Goal: Task Accomplishment & Management: Complete application form

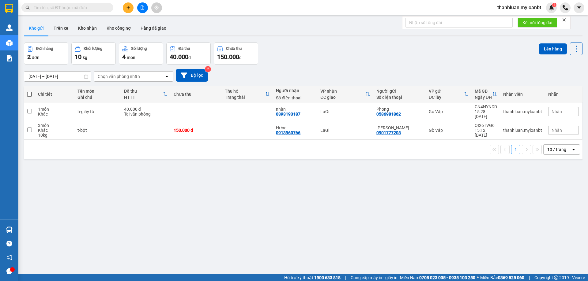
click at [129, 7] on icon "plus" at bounding box center [128, 8] width 4 height 4
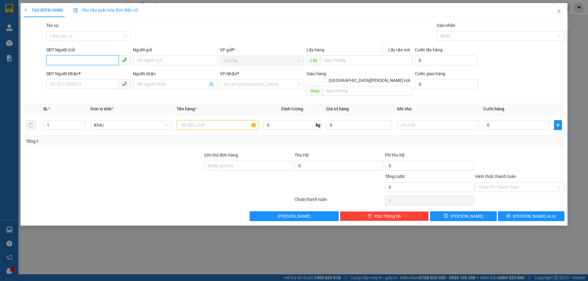
click at [109, 58] on input "SĐT Người Gửi" at bounding box center [82, 60] width 72 height 10
click at [94, 70] on div "0974058070 - Nhật Ý" at bounding box center [88, 72] width 77 height 7
type input "0974058070"
type input "Nhật Ý"
type input "0393521732"
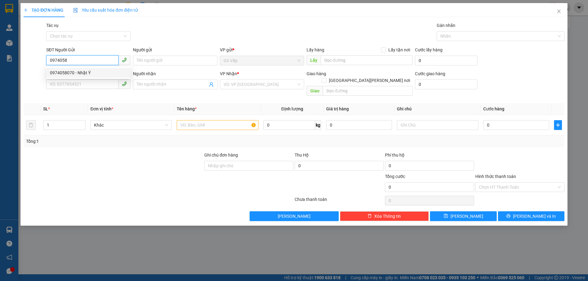
type input "Tuân"
type input "0974058070"
click at [207, 123] on div at bounding box center [217, 125] width 81 height 12
drag, startPoint x: 209, startPoint y: 123, endPoint x: 221, endPoint y: 120, distance: 12.5
click at [221, 120] on div at bounding box center [217, 125] width 81 height 12
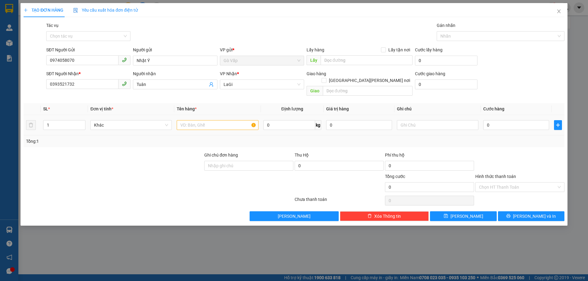
click at [221, 120] on input "text" at bounding box center [217, 125] width 81 height 10
type input "t-pk mays locj"
click at [498, 120] on input "0" at bounding box center [516, 125] width 66 height 10
type input "50"
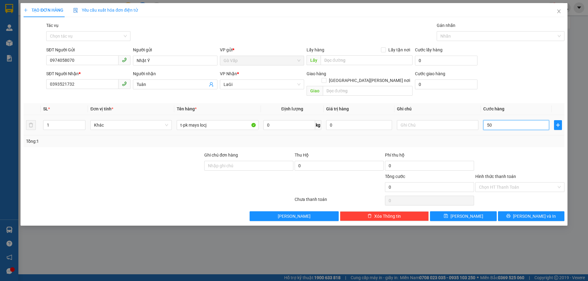
type input "50"
click at [450, 140] on div "Tổng: 1" at bounding box center [294, 142] width 540 height 12
type input "50.000"
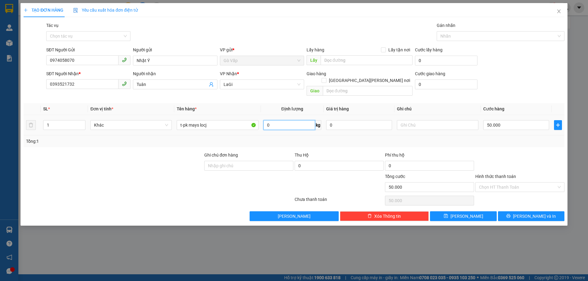
click at [288, 120] on input "0" at bounding box center [289, 125] width 52 height 10
type input "8"
click at [514, 195] on div "Chọn HT Thanh Toán" at bounding box center [519, 201] width 90 height 12
click at [510, 214] on icon "printer" at bounding box center [508, 216] width 4 height 4
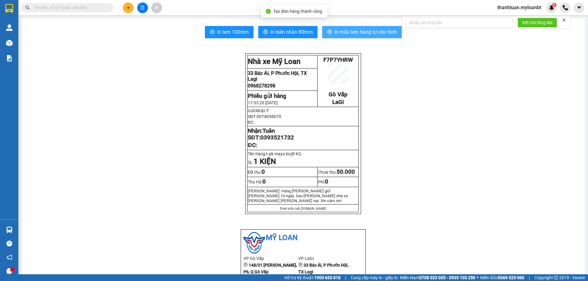
click at [343, 35] on span "In mẫu tem hàng tự cấu hình" at bounding box center [365, 32] width 62 height 8
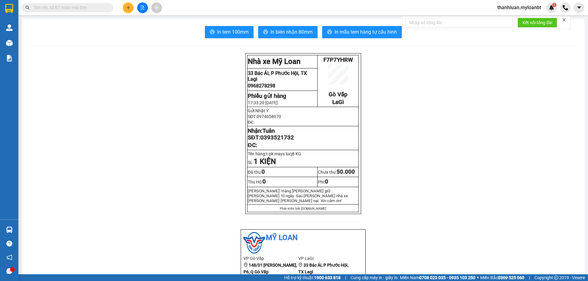
click at [128, 9] on icon "plus" at bounding box center [128, 8] width 4 height 4
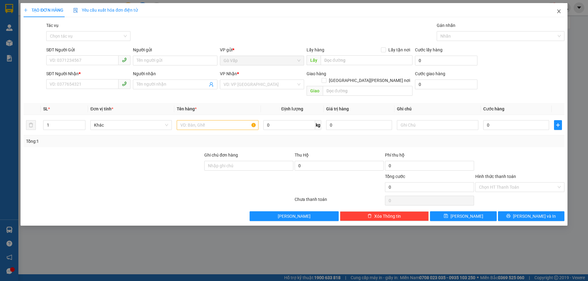
click at [560, 13] on icon "close" at bounding box center [558, 11] width 5 height 5
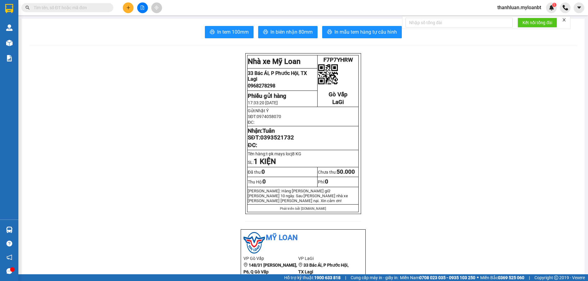
click at [79, 6] on input "text" at bounding box center [70, 7] width 72 height 7
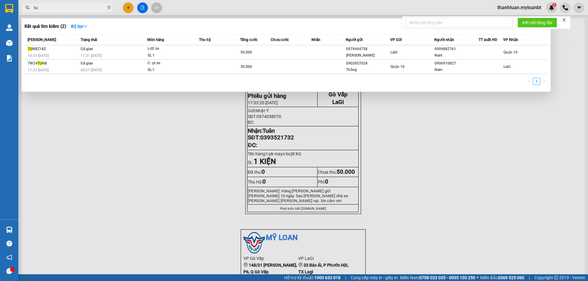
type input "t"
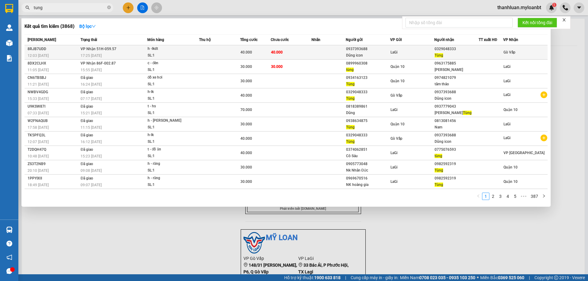
type input "tung"
click at [301, 49] on td "40.000" at bounding box center [291, 52] width 41 height 14
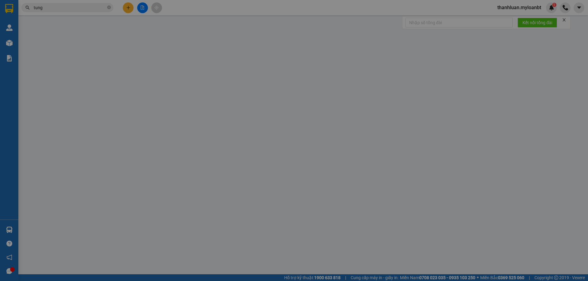
type input "0937393688"
type input "Dũng icon"
type input "0329048333"
type input "Tùng"
type input "40.000"
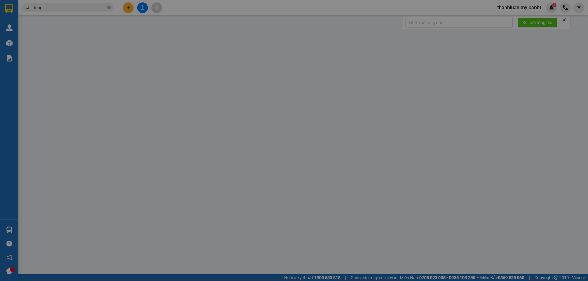
type input "40.000"
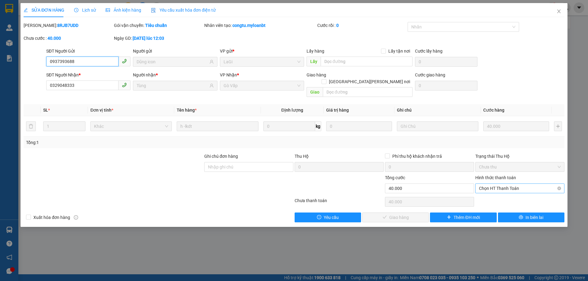
click at [498, 184] on span "Chọn HT Thanh Toán" at bounding box center [520, 188] width 82 height 9
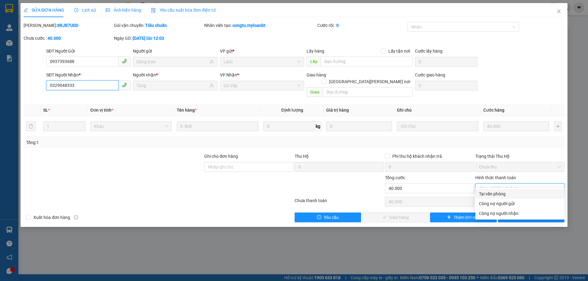
click at [84, 83] on input "0329048333" at bounding box center [82, 85] width 72 height 10
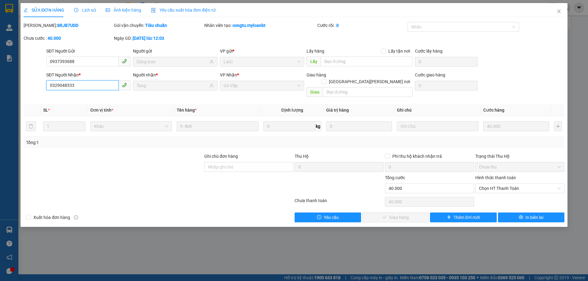
click at [84, 83] on input "0329048333" at bounding box center [82, 85] width 72 height 10
click at [556, 10] on icon "close" at bounding box center [558, 11] width 5 height 5
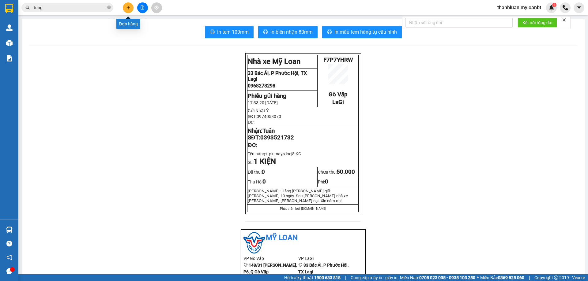
click at [129, 7] on icon "plus" at bounding box center [128, 8] width 4 height 4
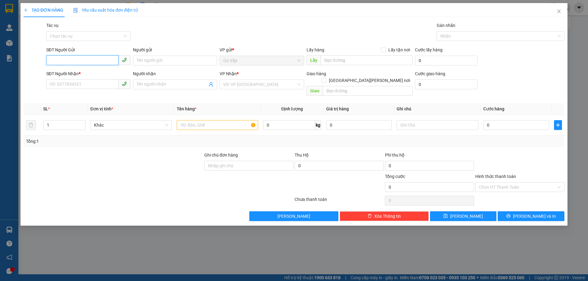
paste input "0329048333"
type input "0329048333"
click at [91, 72] on div "0329048333 - Tùng" at bounding box center [88, 72] width 77 height 7
type input "Tùng"
type input "0937393688"
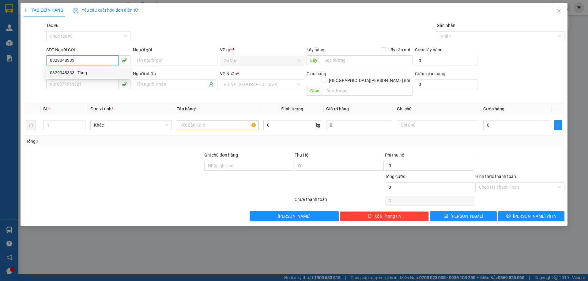
type input "Dũng icon"
type input "0329048333"
click at [209, 121] on input "text" at bounding box center [217, 125] width 81 height 10
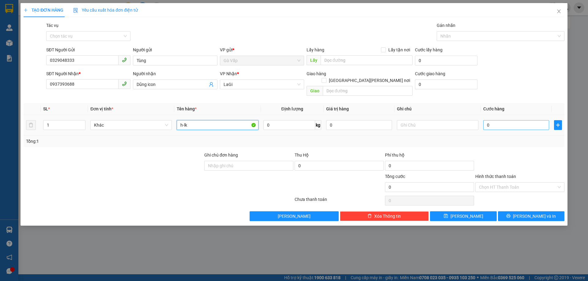
type input "h-lk"
click at [506, 120] on input "0" at bounding box center [516, 125] width 66 height 10
type input "30"
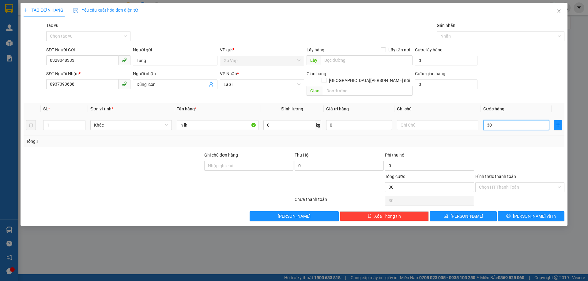
type input "3"
type input "0"
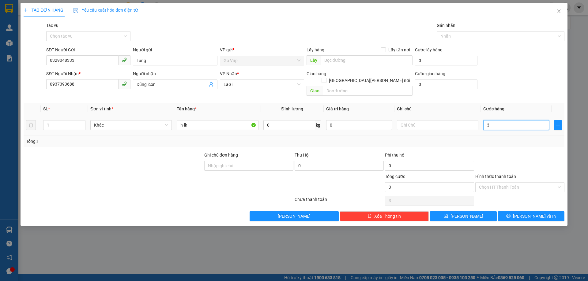
type input "0"
type input "040"
type input "40"
type input "40.000"
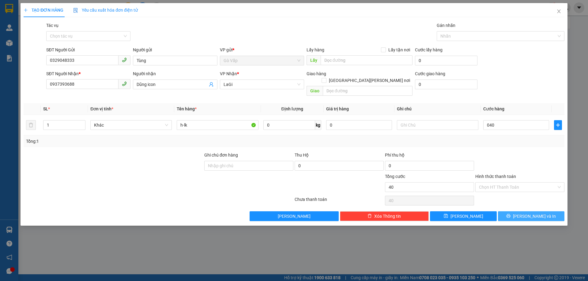
type input "40.000"
click at [529, 211] on button "[PERSON_NAME] và In" at bounding box center [531, 216] width 66 height 10
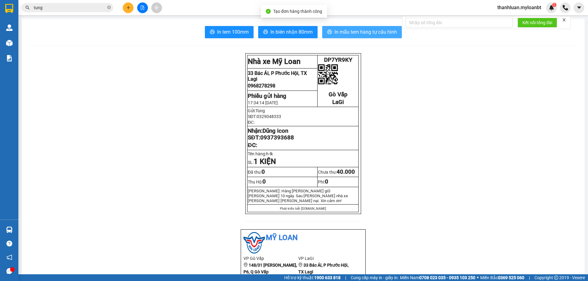
click at [324, 30] on button "In mẫu tem hàng tự cấu hình" at bounding box center [362, 32] width 80 height 12
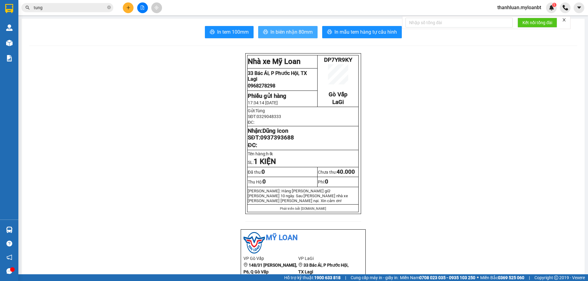
click at [301, 27] on button "In biên nhận 80mm" at bounding box center [287, 32] width 59 height 12
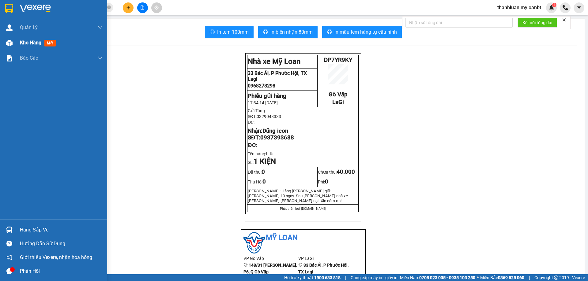
click at [28, 47] on div "Kho hàng mới" at bounding box center [39, 43] width 38 height 8
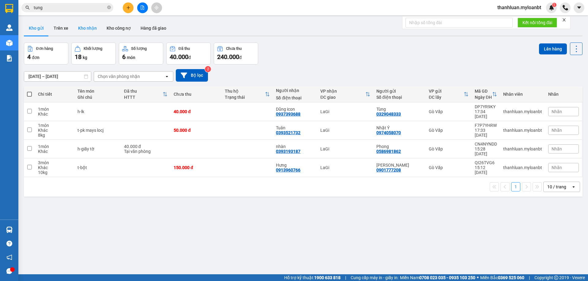
click at [84, 28] on button "Kho nhận" at bounding box center [87, 28] width 28 height 15
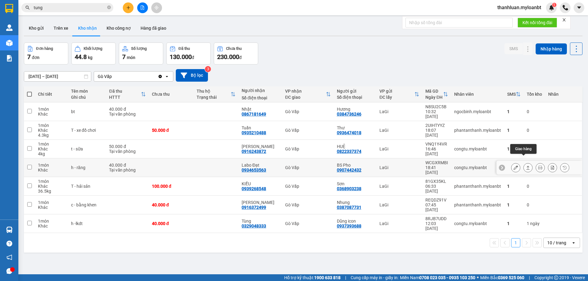
click at [525, 162] on button at bounding box center [527, 167] width 9 height 11
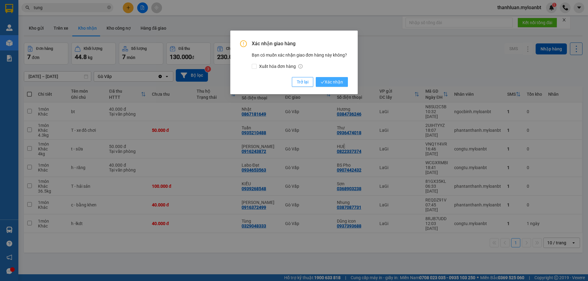
click at [330, 82] on span "Xác nhận" at bounding box center [331, 82] width 22 height 7
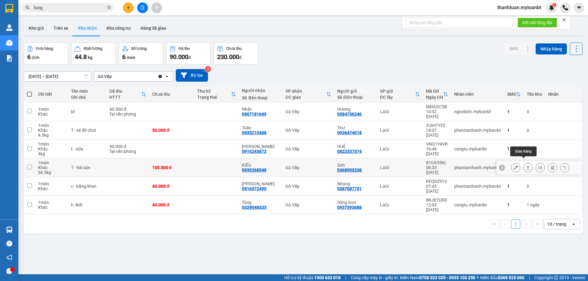
click at [523, 163] on button at bounding box center [527, 167] width 9 height 11
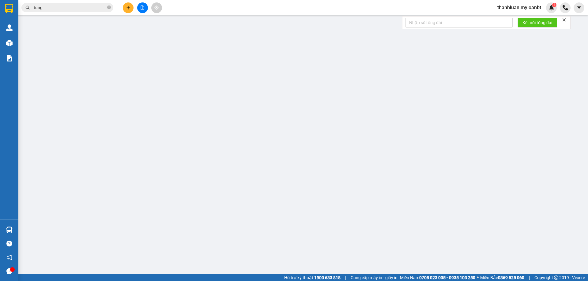
type input "0368903238"
type input "Sơn"
type input "0939268548"
type input "KIỀU"
type input "100.000"
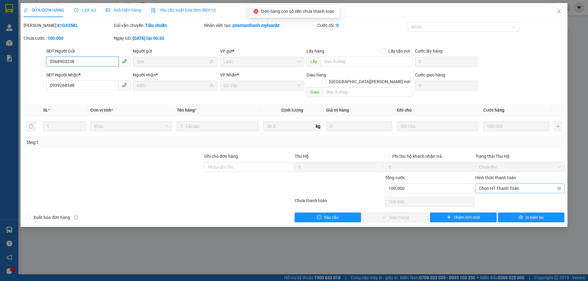
click at [498, 184] on span "Chọn HT Thanh Toán" at bounding box center [520, 188] width 82 height 9
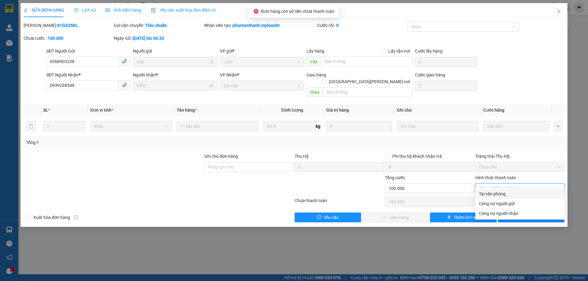
click at [500, 190] on div "Tại văn phòng" at bounding box center [519, 194] width 89 height 10
type input "0"
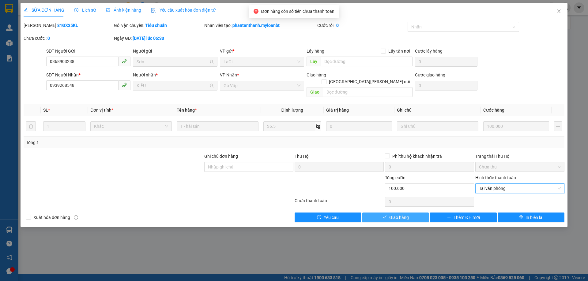
click at [407, 214] on span "Giao hàng" at bounding box center [399, 217] width 20 height 7
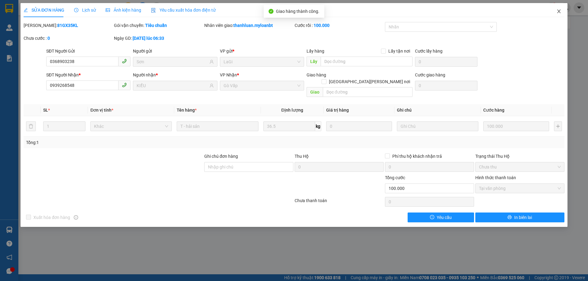
click at [561, 11] on span "Close" at bounding box center [558, 11] width 17 height 17
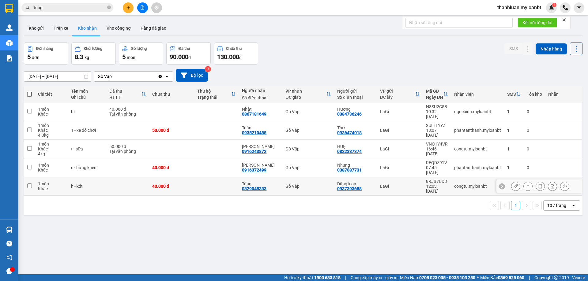
click at [525, 184] on icon at bounding box center [527, 186] width 4 height 4
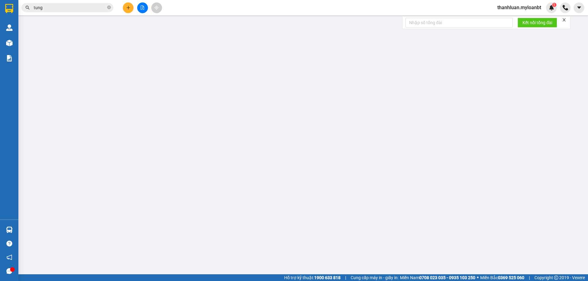
type input "0937393688"
type input "Dũng icon"
type input "0329048333"
type input "Tùng"
type input "40.000"
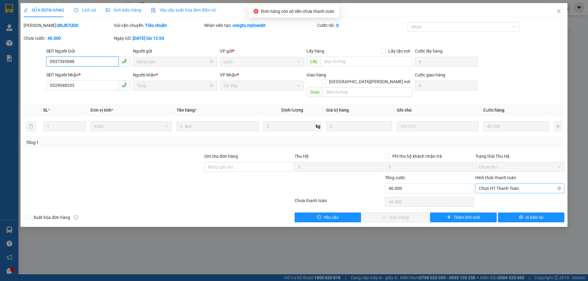
click at [494, 184] on span "Chọn HT Thanh Toán" at bounding box center [520, 188] width 82 height 9
click at [491, 194] on div "Tại văn phòng" at bounding box center [520, 194] width 82 height 7
type input "0"
drag, startPoint x: 410, startPoint y: 207, endPoint x: 424, endPoint y: 207, distance: 13.5
click at [410, 213] on button "Giao hàng" at bounding box center [395, 218] width 66 height 10
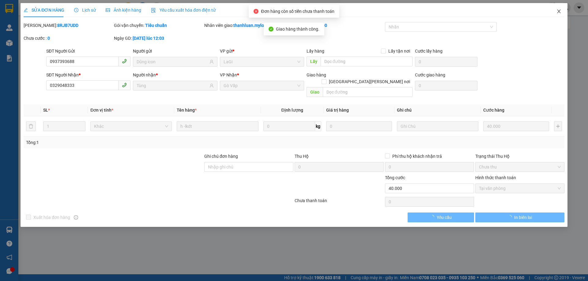
click at [557, 8] on span "Close" at bounding box center [558, 11] width 17 height 17
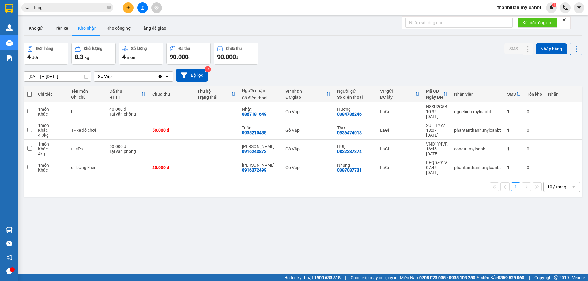
click at [132, 5] on button at bounding box center [128, 7] width 11 height 11
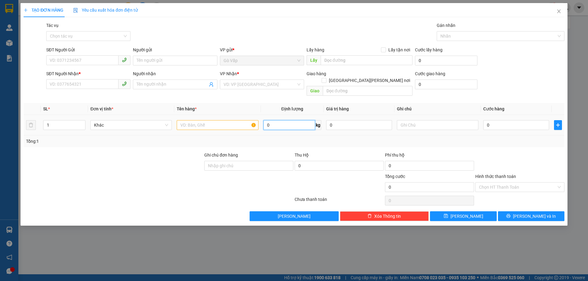
click at [297, 120] on input "0" at bounding box center [289, 125] width 52 height 10
type input "12"
click at [328, 142] on div "Transit Pickup Surcharge Ids Transit Deliver Surcharge Ids Transit Deliver Surc…" at bounding box center [294, 121] width 540 height 199
click at [557, 13] on icon "close" at bounding box center [558, 11] width 3 height 4
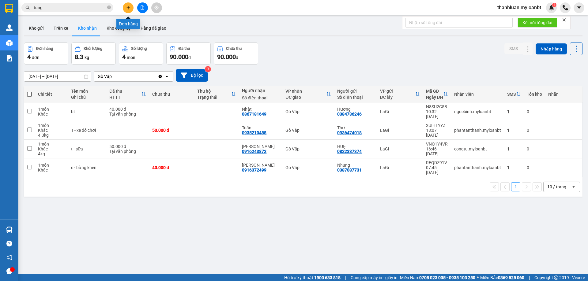
click at [131, 8] on button at bounding box center [128, 7] width 11 height 11
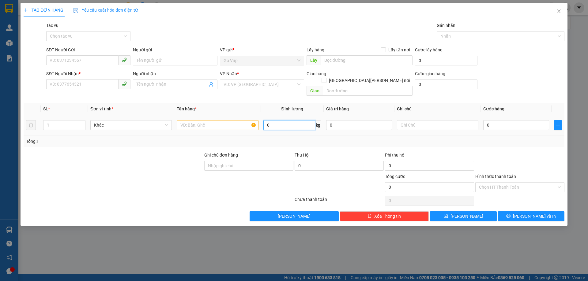
click at [293, 122] on input "0" at bounding box center [289, 125] width 52 height 10
type input "12"
click at [225, 120] on input "text" at bounding box center [217, 125] width 81 height 10
click at [211, 120] on input "b-quaafn" at bounding box center [217, 125] width 81 height 10
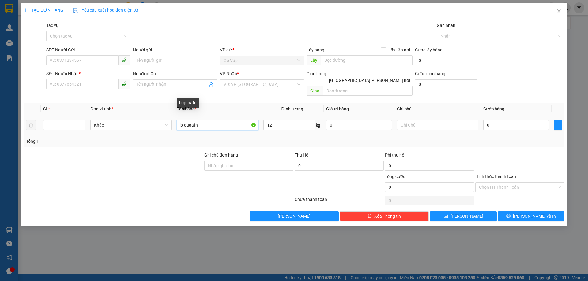
click at [211, 120] on input "b-quaafn" at bounding box center [217, 125] width 81 height 10
type input "b-quần áo"
click at [556, 120] on button "button" at bounding box center [558, 125] width 8 height 10
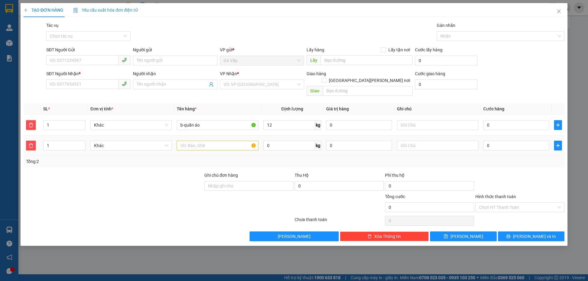
click at [286, 145] on div "0 kg" at bounding box center [292, 146] width 58 height 12
click at [289, 142] on input "0" at bounding box center [289, 146] width 52 height 10
type input "6"
click at [203, 141] on input "text" at bounding box center [217, 146] width 81 height 10
type input "t-quần áo"
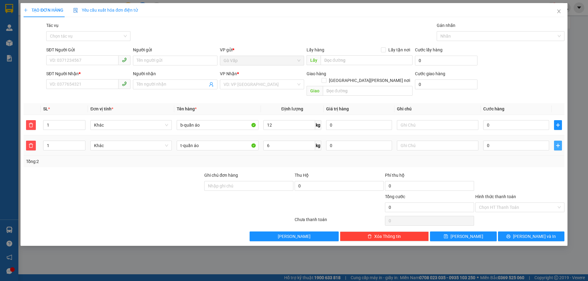
click at [557, 142] on button "button" at bounding box center [558, 146] width 8 height 10
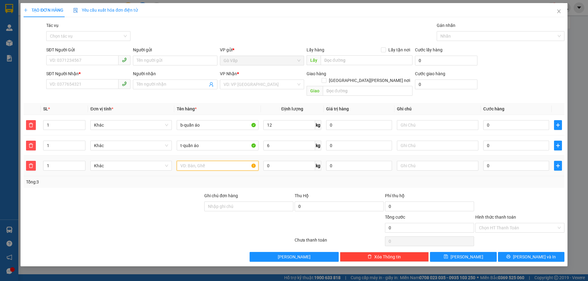
click at [200, 163] on input "text" at bounding box center [217, 166] width 81 height 10
type input "t-quần áo"
click at [560, 163] on span "plus" at bounding box center [557, 165] width 7 height 5
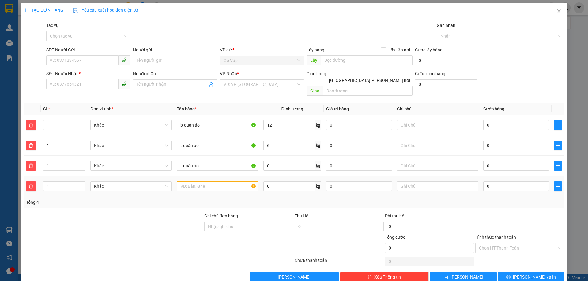
click at [214, 188] on td at bounding box center [217, 186] width 86 height 21
click at [214, 182] on input "text" at bounding box center [217, 186] width 81 height 10
type input "t-quần áo"
click at [289, 161] on input "0" at bounding box center [289, 166] width 52 height 10
type input "16"
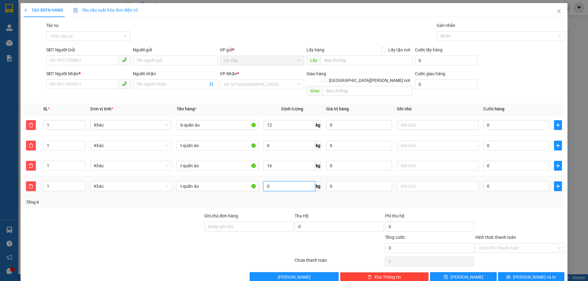
click at [275, 181] on input "0" at bounding box center [289, 186] width 52 height 10
type input "10"
click at [507, 120] on input "0" at bounding box center [516, 125] width 66 height 10
type input "60"
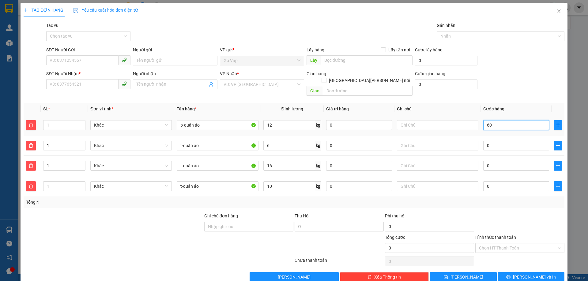
type input "60"
type input "600"
type input "60"
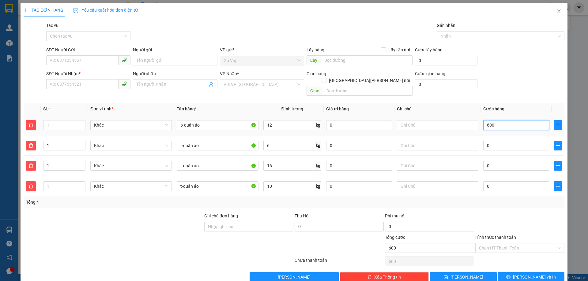
type input "60"
click at [493, 141] on input "0" at bounding box center [516, 146] width 66 height 10
type input "60.000"
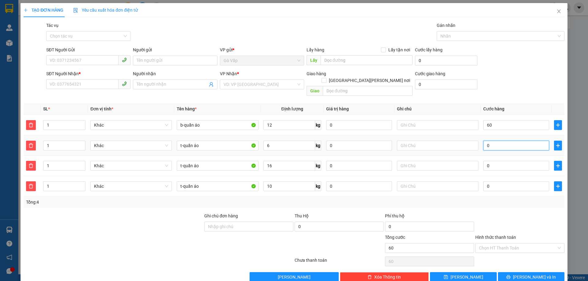
type input "60.000"
type input "50"
type input "60.050"
type input "50"
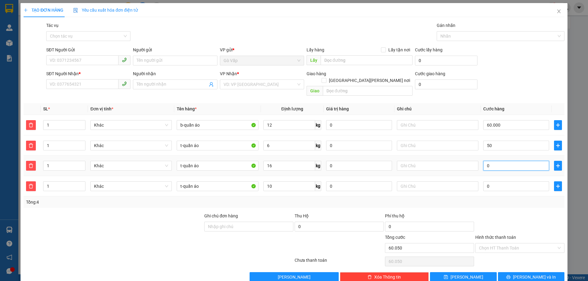
click at [496, 161] on input "0" at bounding box center [516, 166] width 66 height 10
type input "110.000"
type input "50.000"
type input "110.007"
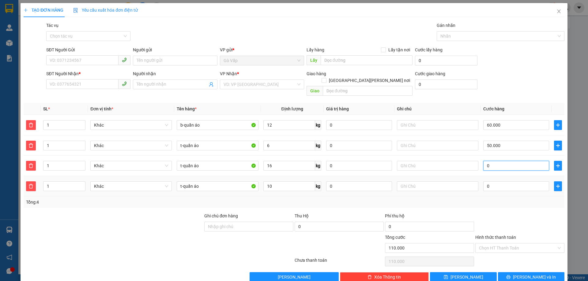
type input "110.007"
type input "70"
type input "110.070"
type input "70"
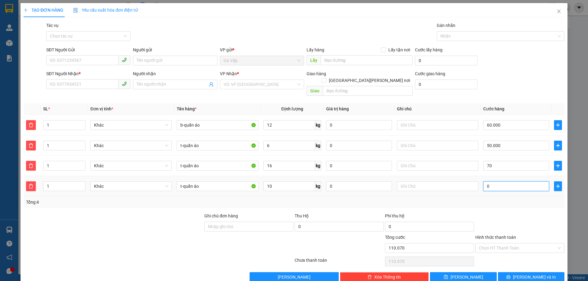
type input "180.000"
type input "70.000"
click at [499, 181] on input "0" at bounding box center [516, 186] width 66 height 10
type input "50"
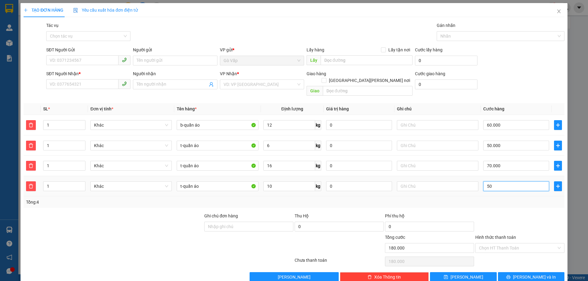
type input "180.050"
type input "50"
click at [514, 219] on div at bounding box center [519, 223] width 90 height 21
type input "230.000"
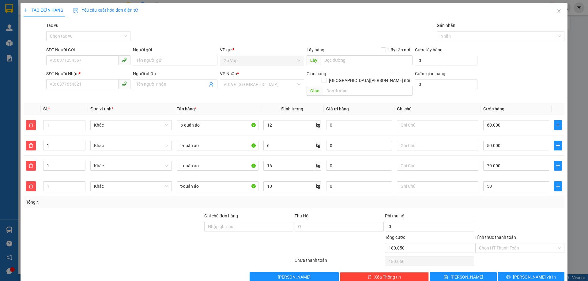
type input "230.000"
type input "50.000"
click at [520, 213] on div at bounding box center [519, 223] width 90 height 21
click at [555, 184] on icon "plus" at bounding box center [557, 186] width 5 height 5
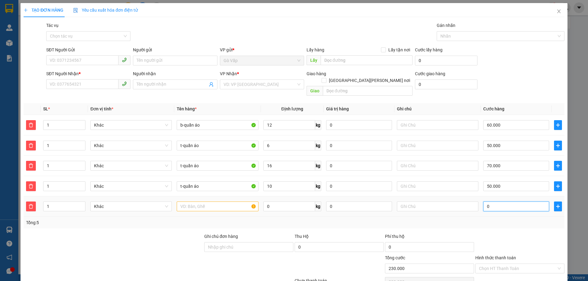
click at [514, 202] on input "0" at bounding box center [516, 207] width 66 height 10
type input "4"
type input "230.004"
type input "40"
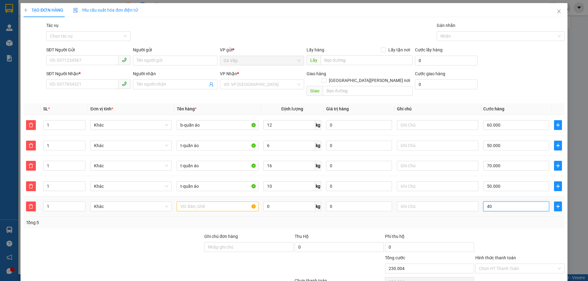
type input "230.040"
type input "230.400"
type input "400"
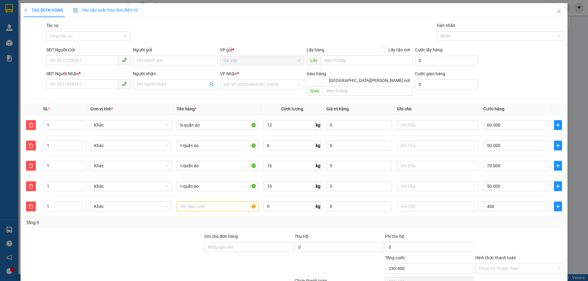
click at [511, 233] on div at bounding box center [519, 243] width 90 height 21
type input "630.000"
type input "400.000"
click at [218, 202] on input "text" at bounding box center [217, 207] width 81 height 10
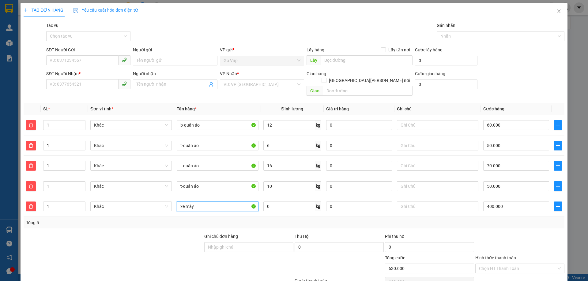
type input "xe máy"
click at [251, 219] on div "Tổng: 5" at bounding box center [294, 222] width 536 height 7
click at [30, 163] on icon "delete" at bounding box center [30, 165] width 5 height 5
type input "560.000"
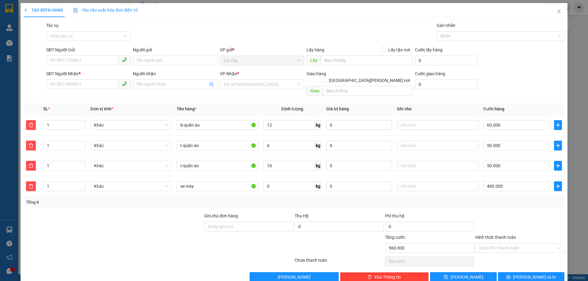
click at [506, 202] on div "Transit Pickup Surcharge Ids Transit Deliver Surcharge Ids Transit Deliver Surc…" at bounding box center [294, 152] width 540 height 260
click at [83, 57] on input "SĐT Người Gửi" at bounding box center [82, 60] width 72 height 10
type input "0798754700"
click at [170, 56] on input "Người gửi" at bounding box center [175, 61] width 84 height 10
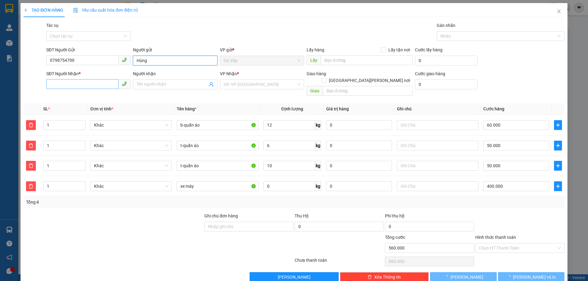
type input "Hùng"
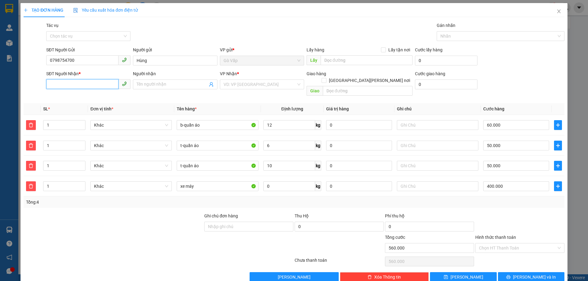
click at [88, 88] on input "SĐT Người Nhận *" at bounding box center [82, 84] width 72 height 10
click at [246, 28] on div "Gói vận chuyển * Tiêu chuẩn Tác vụ Chọn tác vụ Gán nhãn Nhãn" at bounding box center [305, 32] width 520 height 21
click at [89, 80] on input "SĐT Người Nhận *" at bounding box center [82, 84] width 72 height 10
click at [102, 95] on div "0933996827 - phương uyên" at bounding box center [88, 96] width 76 height 7
type input "0933996827"
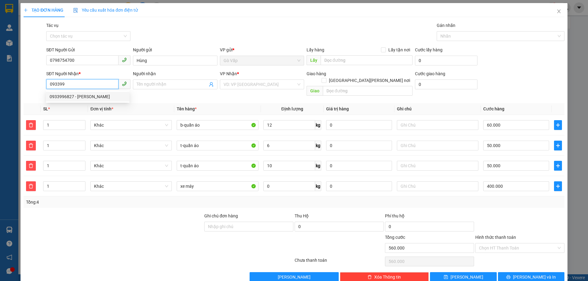
type input "[PERSON_NAME]"
type input "0933996827"
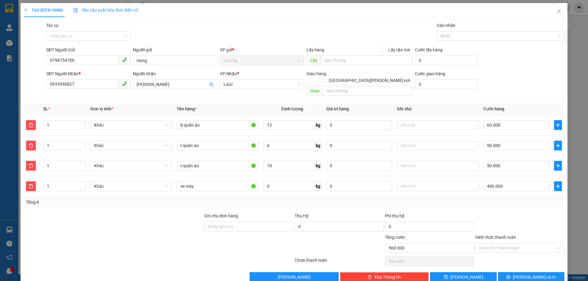
click at [503, 216] on div at bounding box center [519, 223] width 90 height 21
click at [81, 122] on span "up" at bounding box center [82, 124] width 4 height 4
type input "2"
type input "0"
type input "500.000"
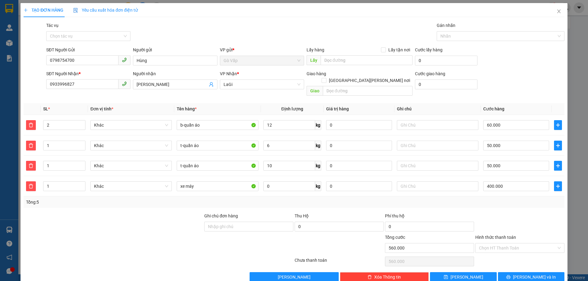
type input "500.000"
click at [92, 79] on input "0933996827" at bounding box center [82, 84] width 72 height 10
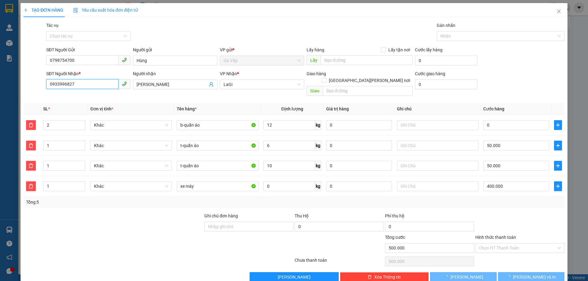
click at [92, 79] on input "0933996827" at bounding box center [82, 84] width 72 height 10
click at [91, 80] on input "0933996827" at bounding box center [82, 84] width 72 height 10
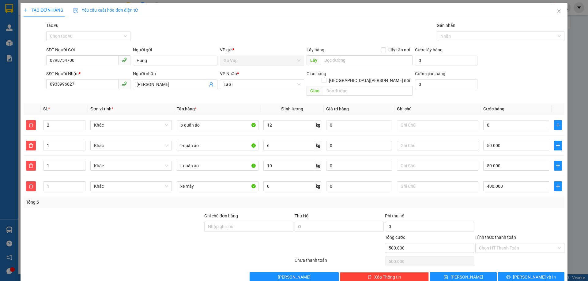
click at [509, 256] on div "Chọn HT Thanh Toán" at bounding box center [519, 262] width 90 height 12
click at [510, 275] on icon "printer" at bounding box center [508, 277] width 4 height 4
click at [509, 119] on div "0" at bounding box center [516, 125] width 66 height 12
click at [502, 121] on input "0" at bounding box center [516, 125] width 66 height 10
type input "60"
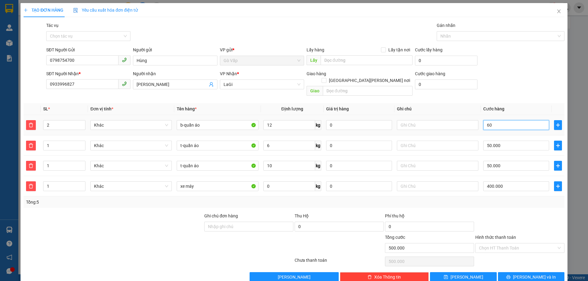
type input "500.060"
click at [520, 216] on div at bounding box center [519, 223] width 90 height 21
type input "60.000"
type input "560.000"
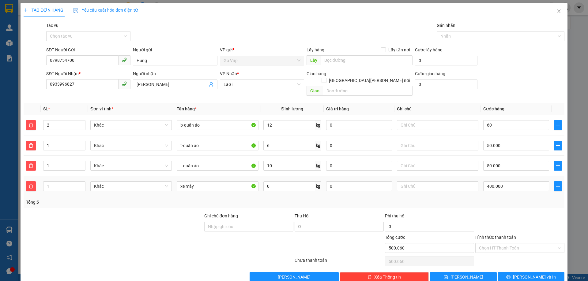
type input "560.000"
click at [529, 274] on span "[PERSON_NAME] và In" at bounding box center [534, 277] width 43 height 7
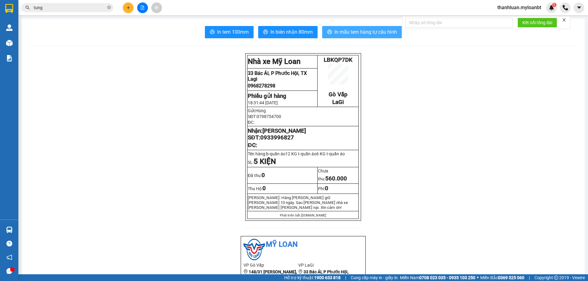
click at [353, 29] on span "In mẫu tem hàng tự cấu hình" at bounding box center [365, 32] width 62 height 8
click at [372, 30] on span "In mẫu tem hàng tự cấu hình" at bounding box center [365, 32] width 62 height 8
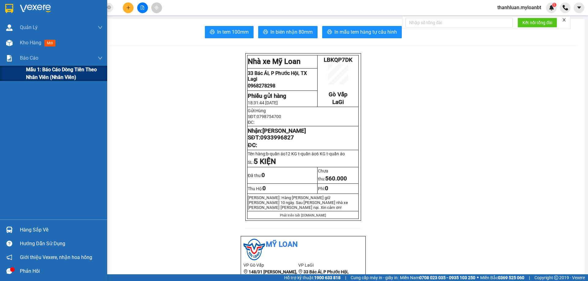
click at [42, 75] on span "Mẫu 1: Báo cáo dòng tiền theo nhân viên (Nhân viên)" at bounding box center [64, 73] width 77 height 15
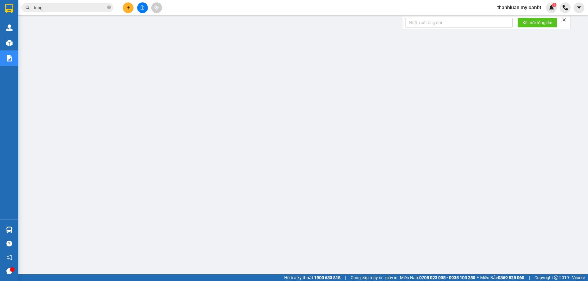
click at [127, 10] on button at bounding box center [128, 7] width 11 height 11
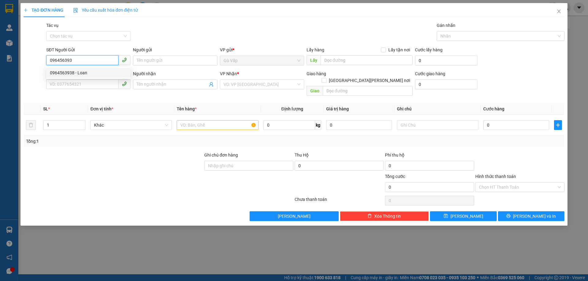
click at [69, 72] on div "0964563938 - Loan" at bounding box center [88, 72] width 77 height 7
type input "0964563938"
type input "Loan"
type input "0866879793"
type input "Hoa"
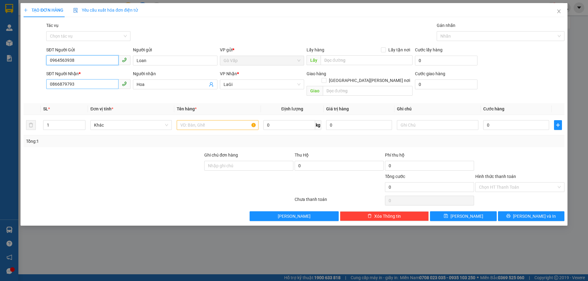
type input "0964563938"
click at [91, 84] on input "0866879793" at bounding box center [82, 84] width 72 height 10
type input "0372646418"
click at [172, 82] on input "Hoa" at bounding box center [171, 84] width 71 height 7
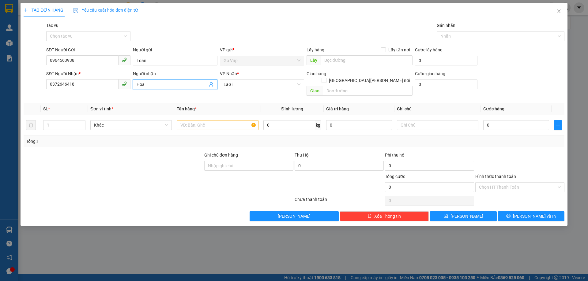
click at [172, 82] on input "Hoa" at bounding box center [171, 84] width 71 height 7
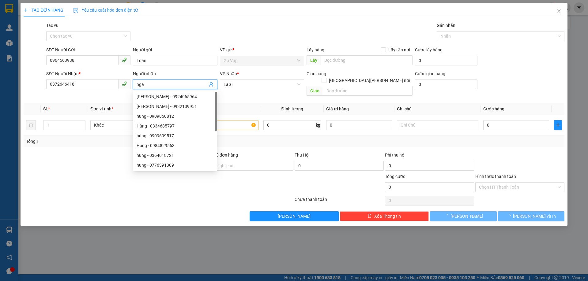
type input "nga"
click at [283, 25] on div "Gói vận chuyển * Tiêu chuẩn Tác vụ Chọn tác vụ Gán nhãn Nhãn" at bounding box center [305, 32] width 520 height 21
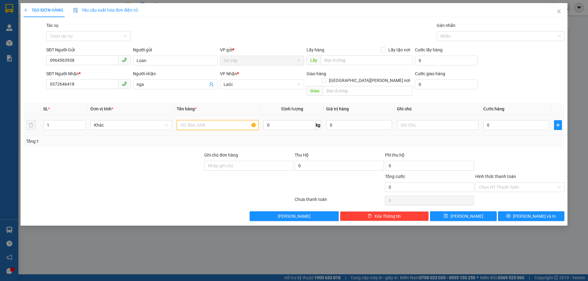
click at [226, 122] on input "text" at bounding box center [217, 125] width 81 height 10
type input "h-thuốc"
click at [506, 120] on input "0" at bounding box center [516, 125] width 66 height 10
type input "4"
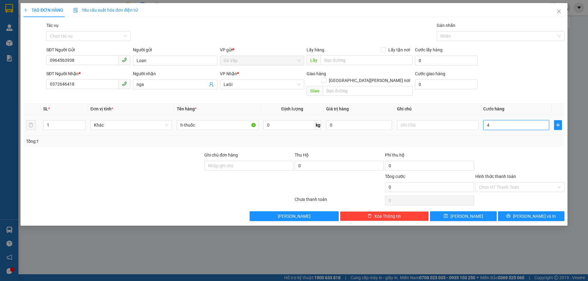
type input "4"
type input "40"
click at [510, 214] on icon "printer" at bounding box center [508, 216] width 4 height 4
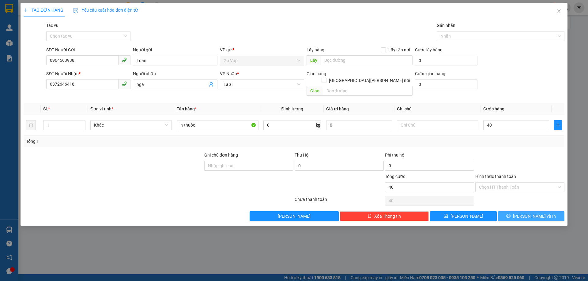
type input "40.000"
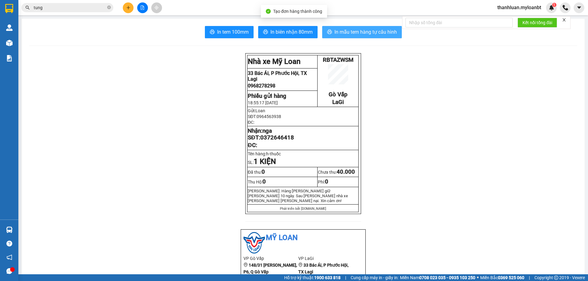
click at [342, 32] on span "In mẫu tem hàng tự cấu hình" at bounding box center [365, 32] width 62 height 8
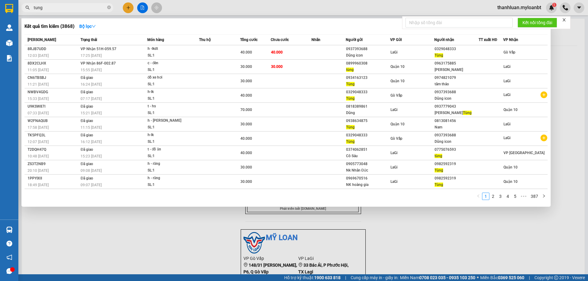
click at [76, 4] on input "tung" at bounding box center [70, 7] width 72 height 7
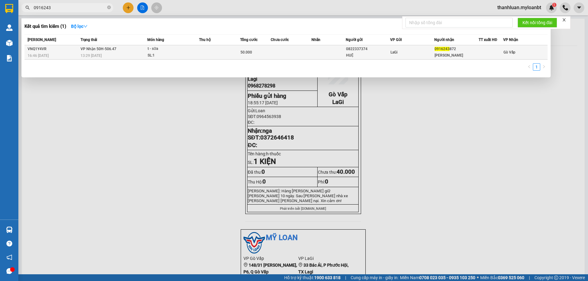
type input "0916243"
click at [213, 50] on td at bounding box center [219, 52] width 41 height 14
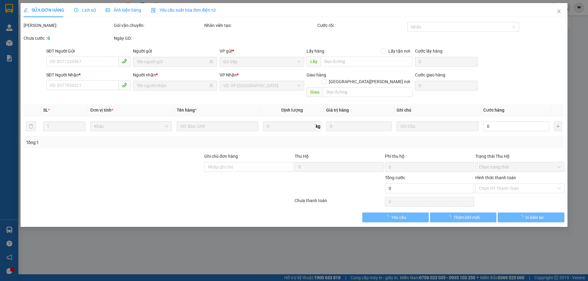
type input "0822337374"
type input "HUỆ"
type input "0916243872"
type input "Vân"
type input "50.000"
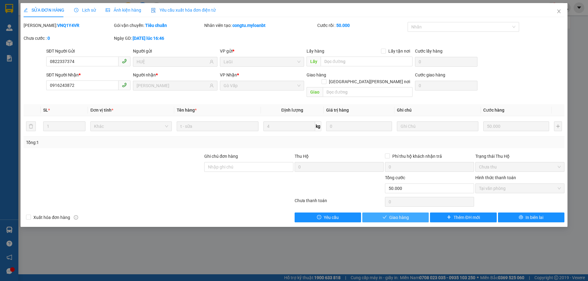
click at [411, 215] on button "Giao hàng" at bounding box center [395, 218] width 66 height 10
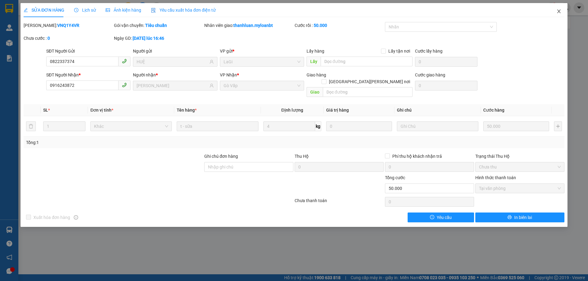
click at [558, 12] on icon "close" at bounding box center [558, 11] width 3 height 4
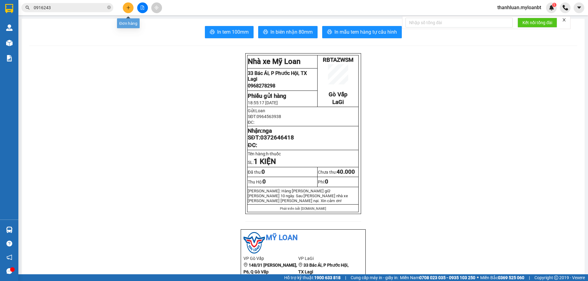
click at [132, 5] on button at bounding box center [128, 7] width 11 height 11
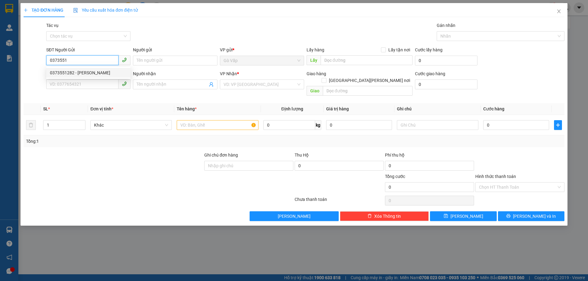
click at [90, 74] on div "0373551282 - Duyên" at bounding box center [88, 72] width 77 height 7
type input "0373551282"
type input "Duyên"
type input "0925039181"
type input "[PERSON_NAME]"
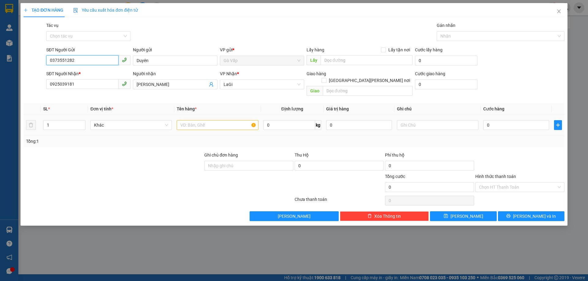
type input "0373551282"
click at [190, 120] on input "text" at bounding box center [217, 125] width 81 height 10
type input "t-bánh tráng"
click at [279, 120] on input "0" at bounding box center [289, 125] width 52 height 10
type input "18"
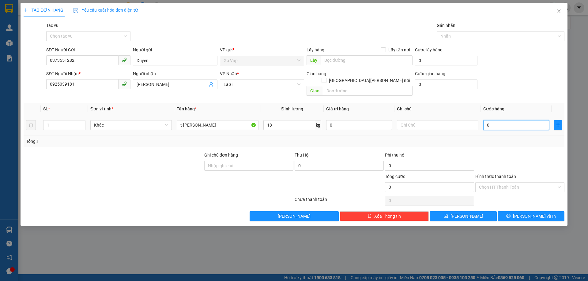
click at [499, 122] on input "0" at bounding box center [516, 125] width 66 height 10
type input "7"
type input "70"
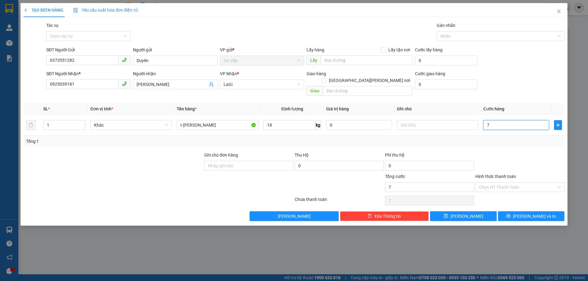
type input "70"
click at [504, 152] on div at bounding box center [519, 162] width 90 height 21
type input "70.000"
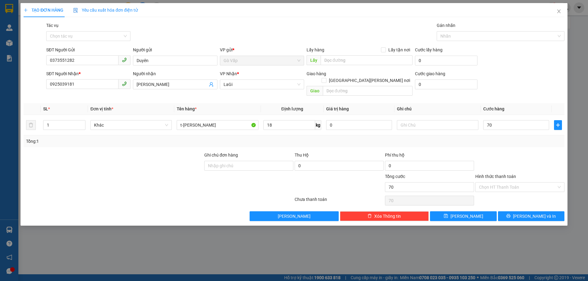
type input "70.000"
click at [532, 213] on span "[PERSON_NAME] và In" at bounding box center [534, 216] width 43 height 7
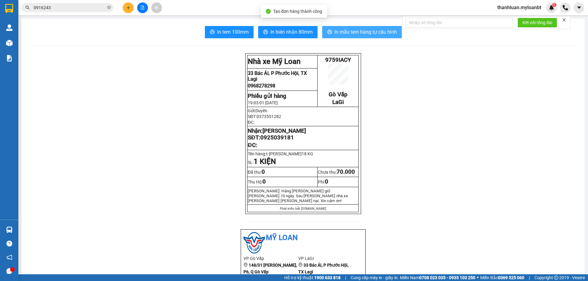
click at [349, 31] on span "In mẫu tem hàng tự cấu hình" at bounding box center [365, 32] width 62 height 8
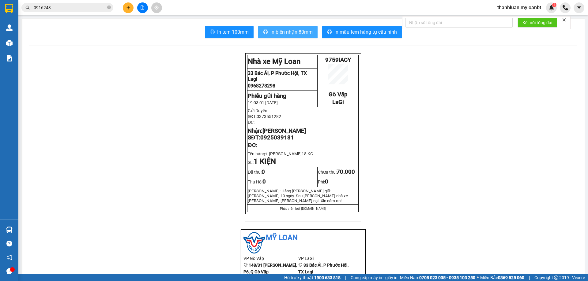
click at [293, 32] on span "In biên nhận 80mm" at bounding box center [291, 32] width 42 height 8
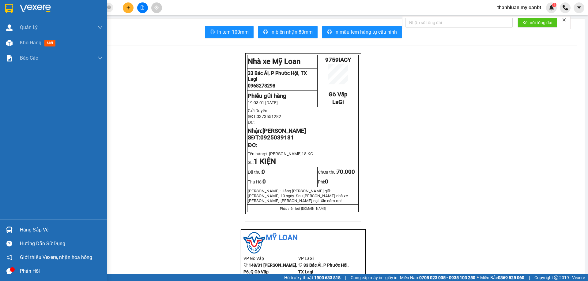
click at [11, 225] on div at bounding box center [9, 230] width 11 height 11
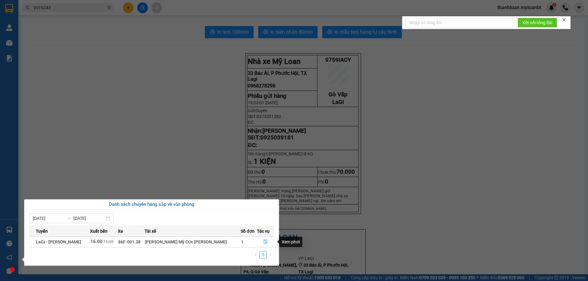
click at [177, 122] on section "Kết quả tìm kiếm ( 1 ) Bộ lọc Mã ĐH Trạng thái Món hàng Thu hộ Tổng cước Chưa c…" at bounding box center [294, 140] width 588 height 281
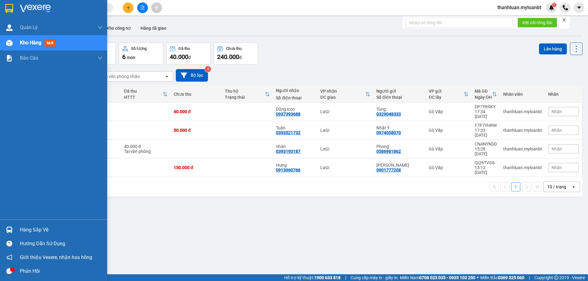
click at [15, 72] on div "Quản [PERSON_NAME] lý giao nhận mới Kho hàng mới Báo cáo Mẫu 1: Báo cáo dòng ti…" at bounding box center [53, 120] width 107 height 200
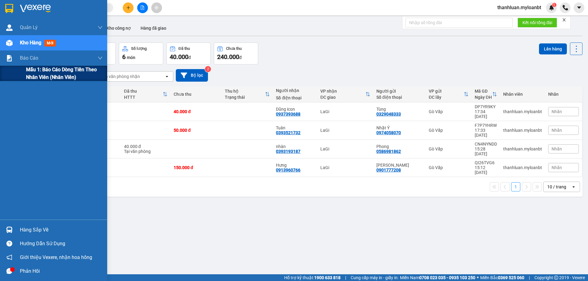
click at [22, 74] on div "Mẫu 1: Báo cáo dòng tiền theo nhân viên (Nhân viên)" at bounding box center [53, 73] width 107 height 15
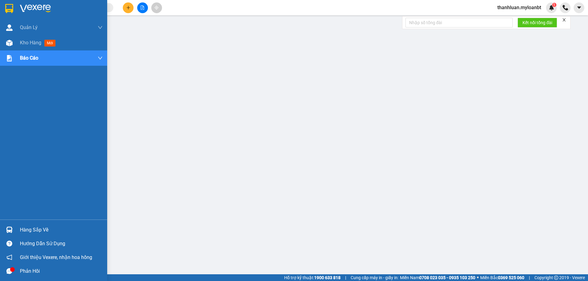
click at [10, 230] on img at bounding box center [9, 230] width 6 height 6
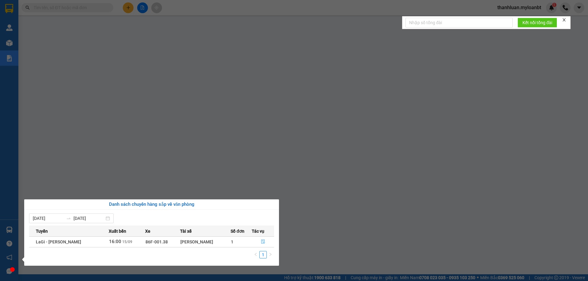
click at [263, 241] on icon "file-done" at bounding box center [263, 242] width 4 height 4
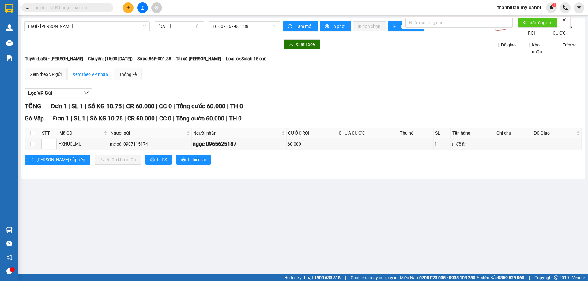
click at [89, 10] on input "text" at bounding box center [70, 7] width 72 height 7
paste input "0933996827"
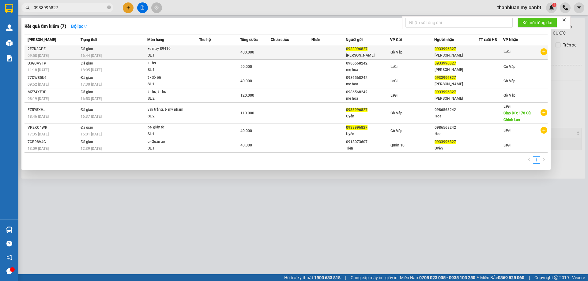
type input "0933996827"
click at [322, 51] on td at bounding box center [328, 52] width 34 height 14
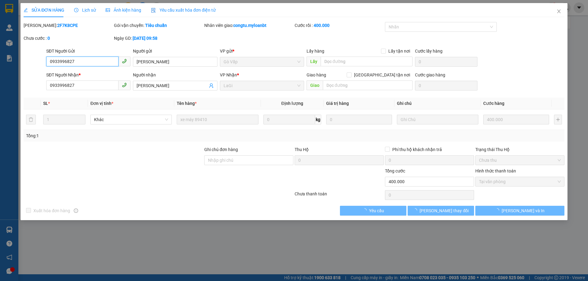
type input "0933996827"
type input "400.000"
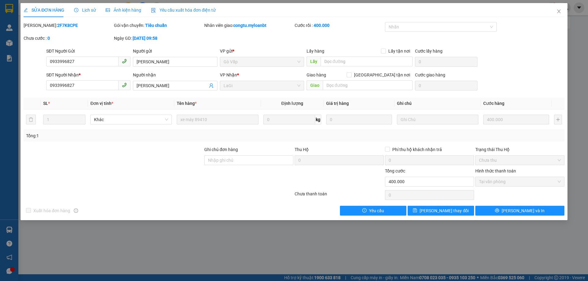
click at [74, 11] on icon "clock-circle" at bounding box center [76, 10] width 4 height 4
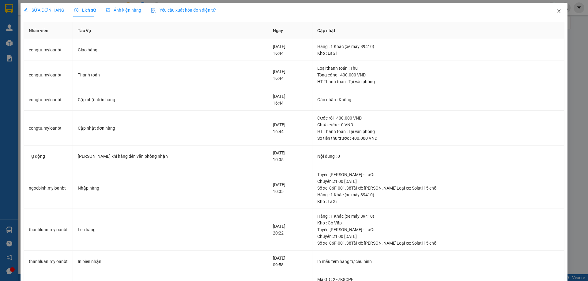
click at [550, 10] on span "Close" at bounding box center [558, 11] width 17 height 17
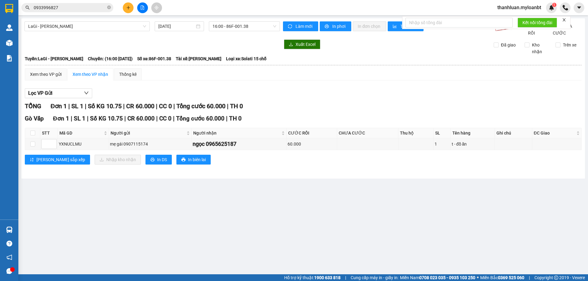
click at [74, 7] on input "0933996827" at bounding box center [70, 7] width 72 height 7
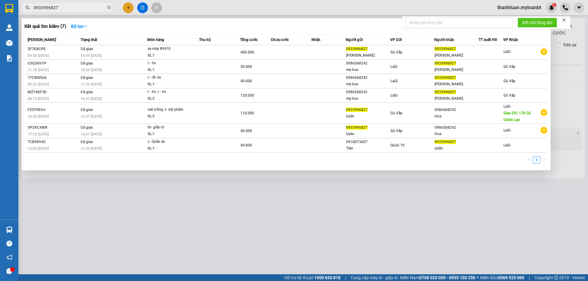
click at [74, 7] on input "0933996827" at bounding box center [70, 7] width 72 height 7
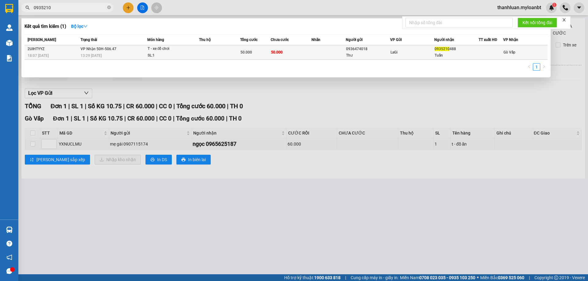
type input "0935210"
click at [188, 47] on div "T - xe đồ chơi" at bounding box center [170, 49] width 46 height 7
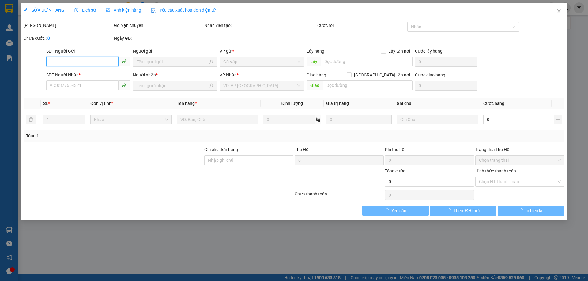
type input "0936474018"
type input "Thư"
type input "0935210488"
type input "Tuấn"
type input "50.000"
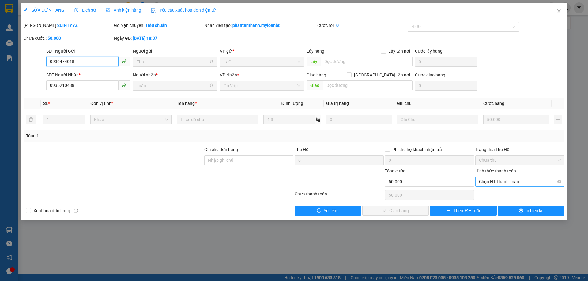
click at [500, 179] on span "Chọn HT Thanh Toán" at bounding box center [520, 181] width 82 height 9
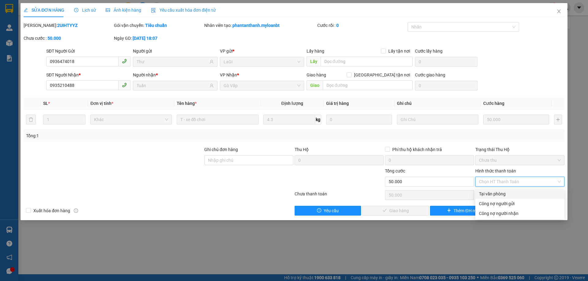
click at [506, 191] on div "Tại văn phòng" at bounding box center [520, 194] width 82 height 7
type input "0"
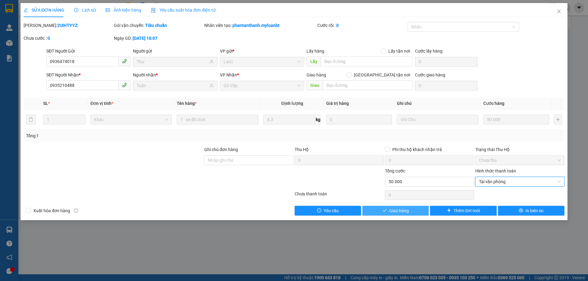
click at [399, 208] on span "Giao hàng" at bounding box center [399, 210] width 20 height 7
